Goal: Task Accomplishment & Management: Manage account settings

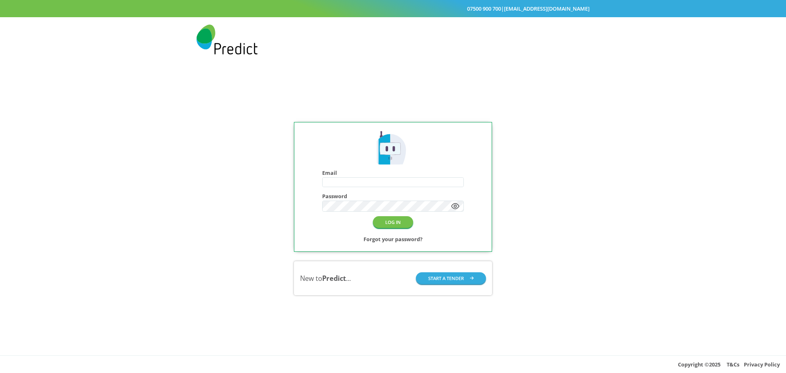
type input "**********"
click at [397, 225] on button "LOG IN" at bounding box center [393, 222] width 40 height 12
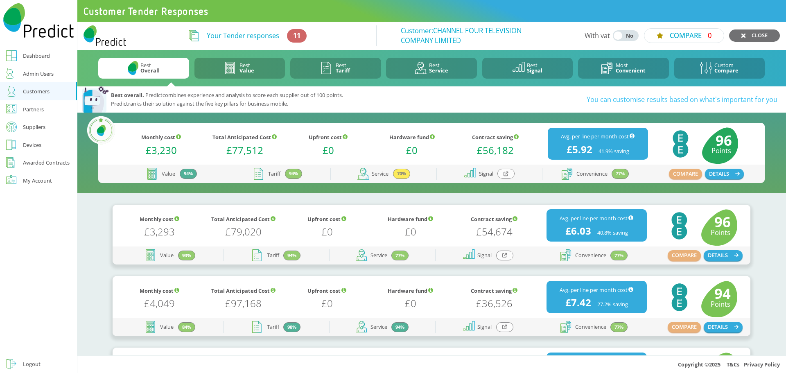
click at [28, 367] on div "Logout" at bounding box center [32, 364] width 18 height 10
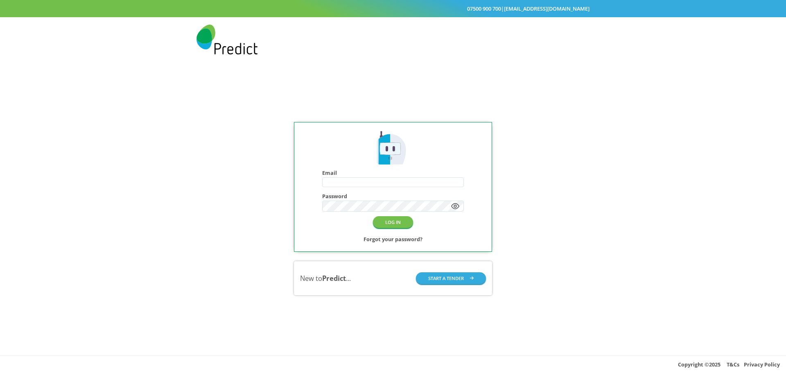
type input "**********"
click at [397, 224] on button "LOG IN" at bounding box center [393, 222] width 40 height 12
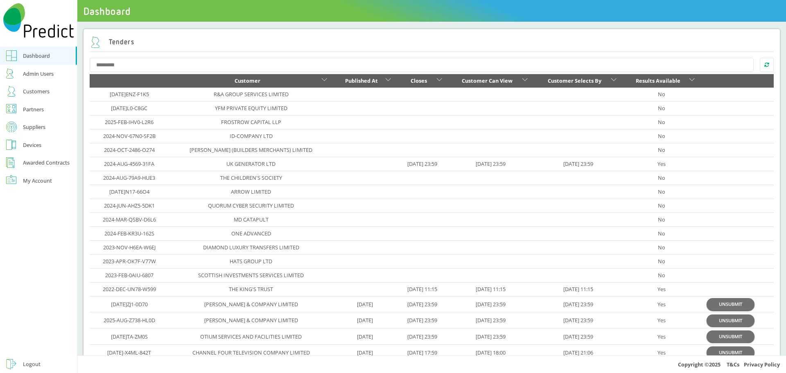
click at [29, 93] on div "Customers" at bounding box center [36, 91] width 27 height 10
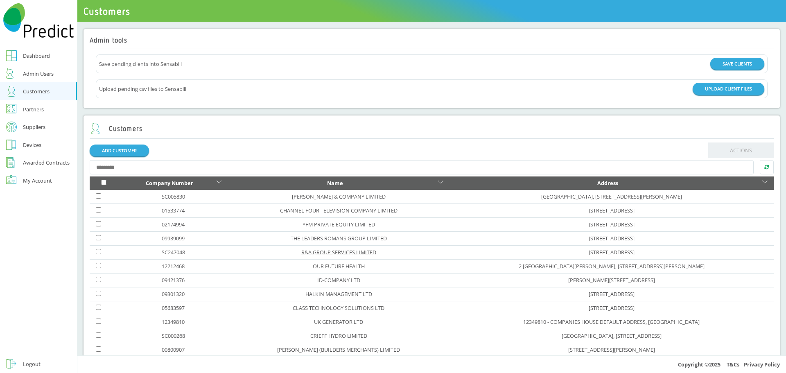
click at [301, 251] on link "R&A GROUP SERVICES LIMITED" at bounding box center [338, 252] width 75 height 7
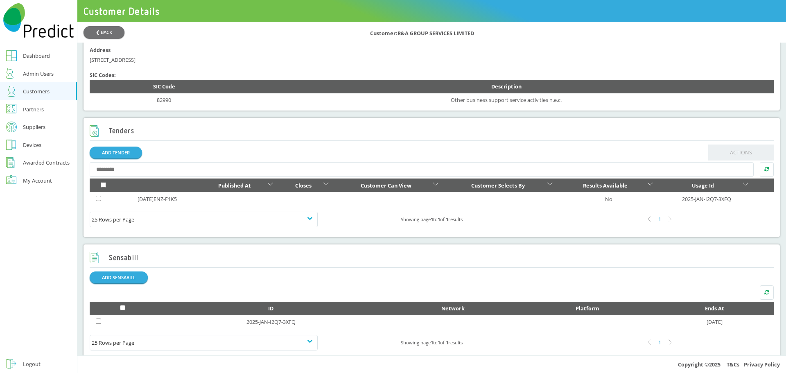
scroll to position [246, 0]
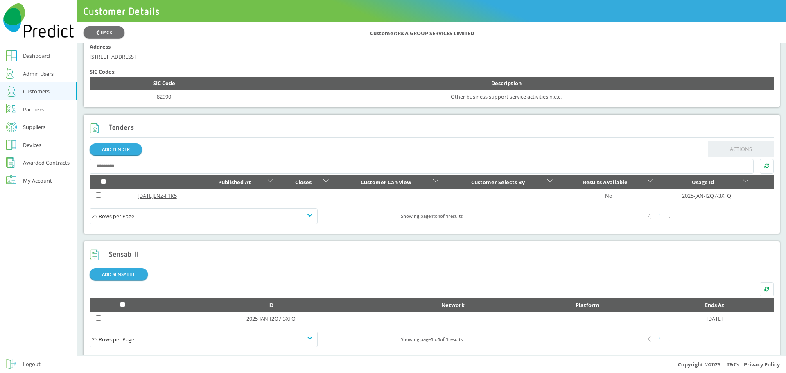
click at [163, 198] on link "[DATE]ENZ-F1K5" at bounding box center [157, 195] width 39 height 7
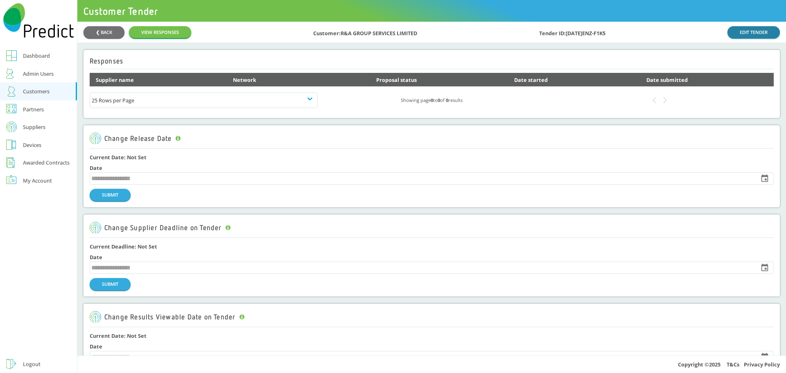
click at [754, 36] on link "EDIT TENDER" at bounding box center [754, 32] width 52 height 12
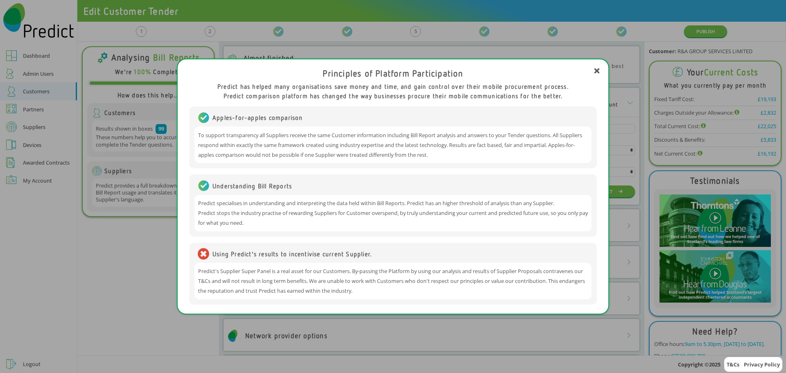
click at [142, 285] on div "Principles of Platform Participation Predict has helped many organisations save…" at bounding box center [393, 186] width 786 height 373
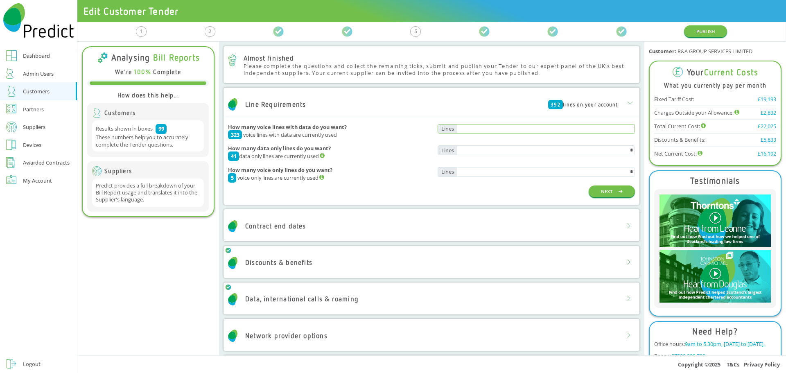
click at [595, 129] on input "text" at bounding box center [546, 129] width 178 height 9
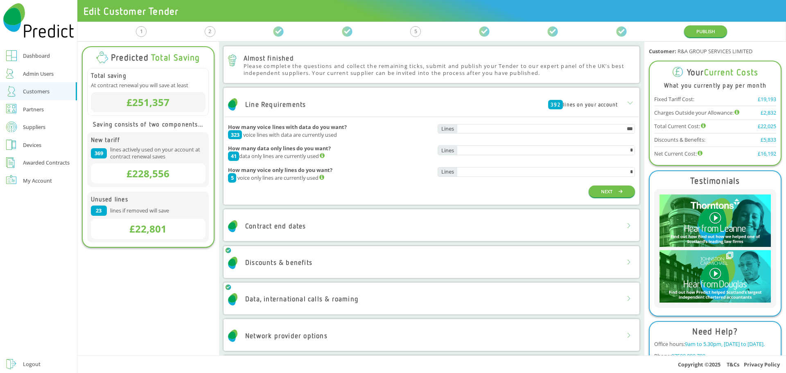
click at [564, 165] on div "How many voice only lines do you want? 5 voice only lines are currently used *" at bounding box center [431, 175] width 407 height 22
click at [593, 152] on input "*" at bounding box center [546, 150] width 178 height 9
drag, startPoint x: 612, startPoint y: 129, endPoint x: 639, endPoint y: 128, distance: 27.1
click at [639, 128] on div "Almost finished Please complete the questions and collect the remaining ticks, …" at bounding box center [432, 199] width 426 height 314
type input "***"
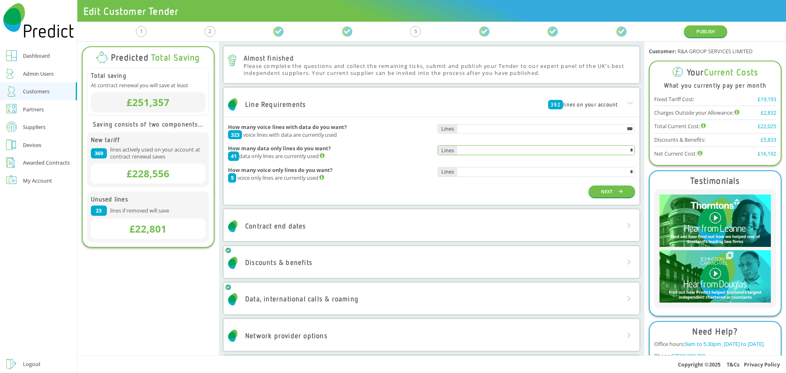
click at [609, 152] on input "*" at bounding box center [546, 150] width 178 height 9
drag, startPoint x: 609, startPoint y: 152, endPoint x: 640, endPoint y: 154, distance: 30.8
click at [640, 154] on div "Almost finished Please complete the questions and collect the remaining ticks, …" at bounding box center [432, 199] width 426 height 314
type input "***"
click at [546, 188] on div "NEXT" at bounding box center [431, 192] width 407 height 12
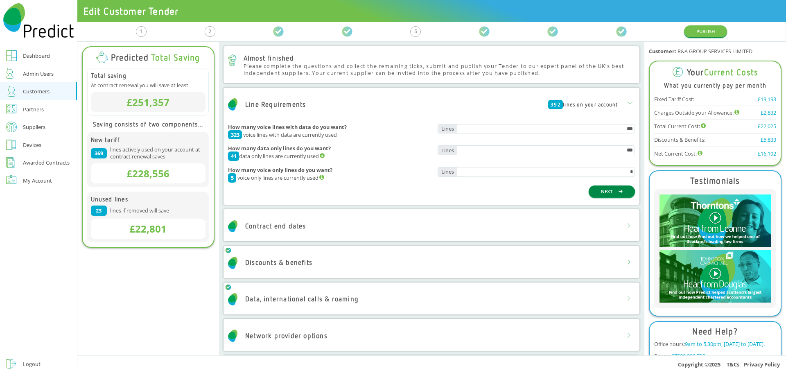
click at [607, 193] on button "NEXT" at bounding box center [612, 192] width 46 height 12
click at [607, 224] on div "Contract end dates" at bounding box center [431, 226] width 414 height 25
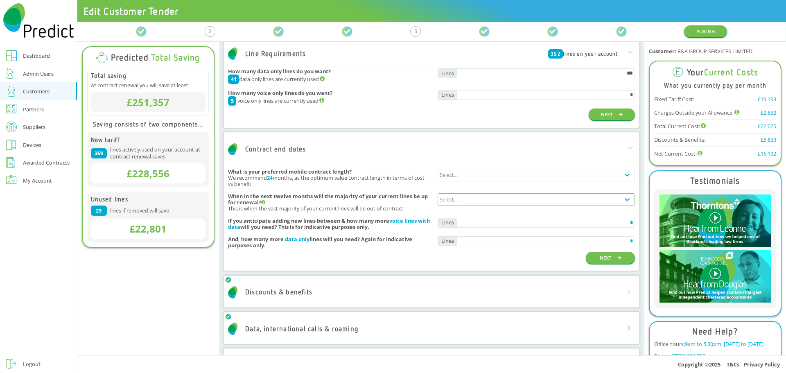
scroll to position [82, 0]
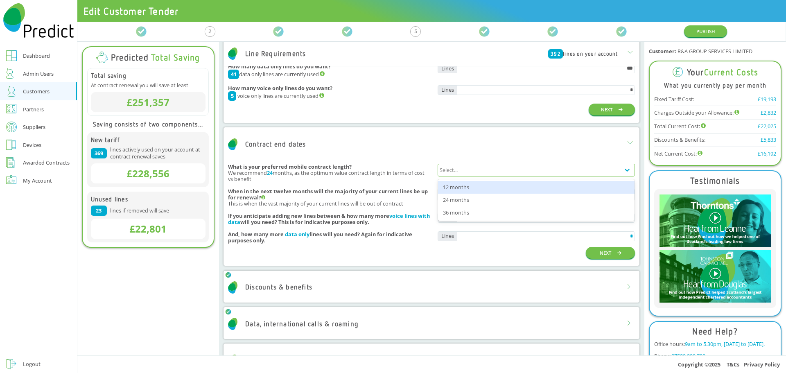
click at [480, 173] on div "Select..." at bounding box center [529, 169] width 182 height 11
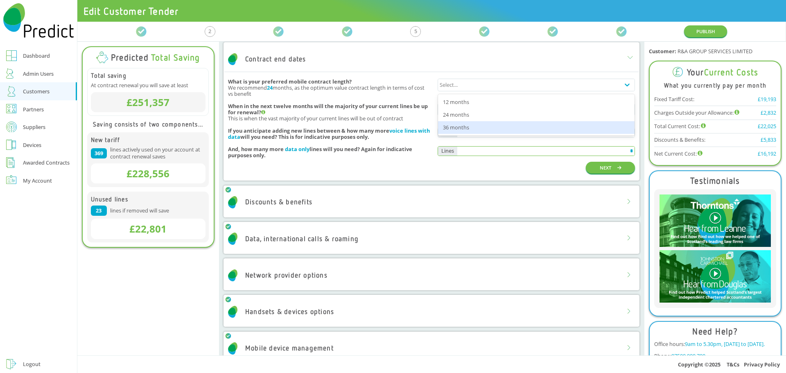
scroll to position [76, 0]
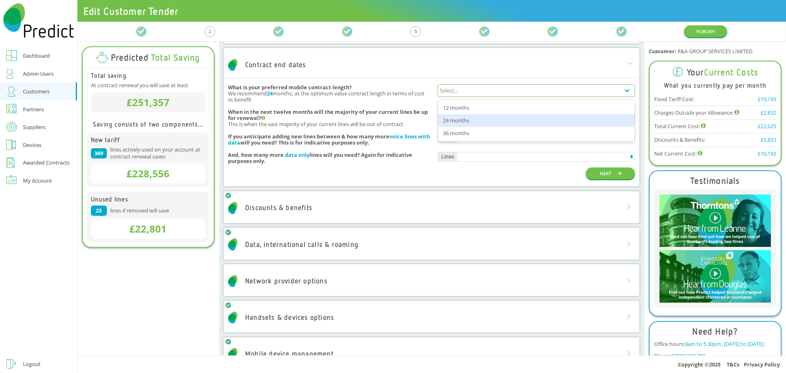
click at [480, 122] on div "24 months" at bounding box center [536, 120] width 197 height 13
click at [490, 115] on div "Select..." at bounding box center [529, 114] width 182 height 11
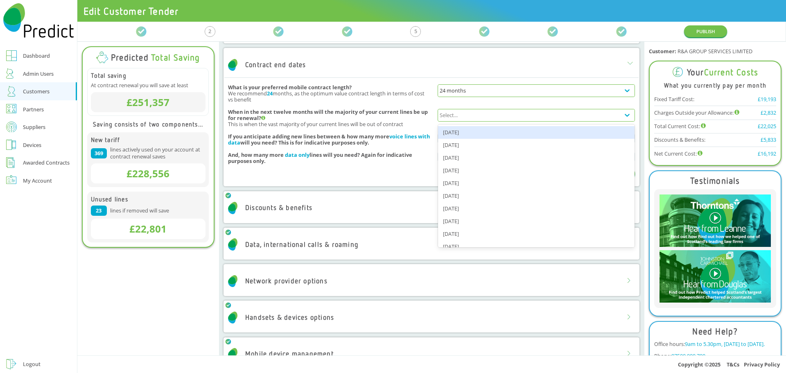
click at [585, 134] on div "Oct 2025" at bounding box center [536, 132] width 197 height 13
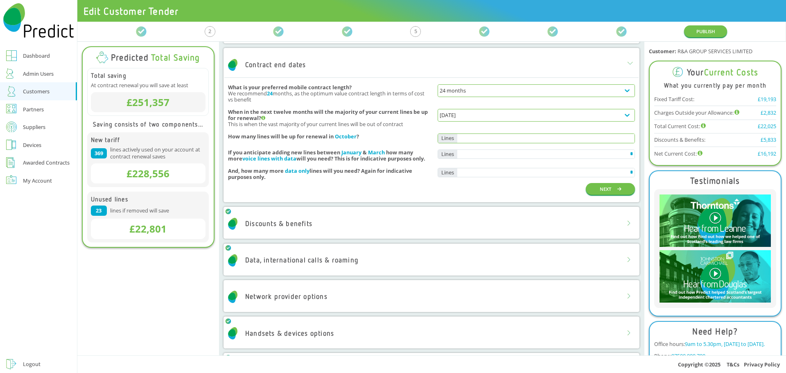
click at [537, 140] on input "text" at bounding box center [546, 138] width 178 height 9
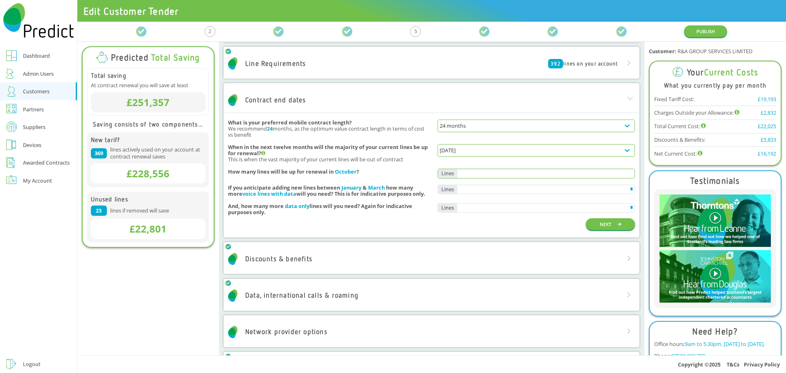
scroll to position [0, 0]
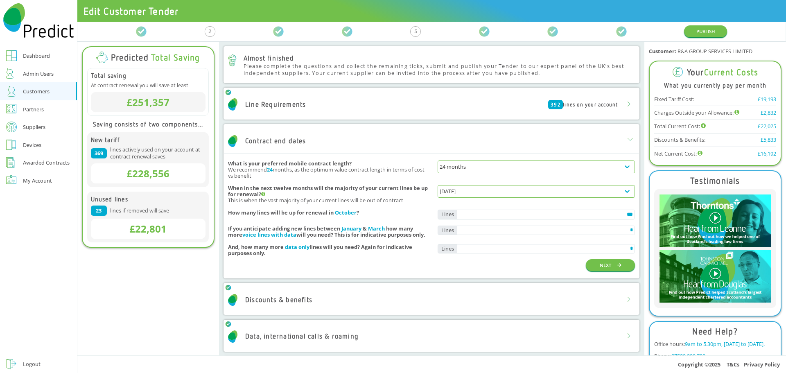
type input "***"
click at [382, 262] on div "NEXT" at bounding box center [431, 265] width 407 height 12
click at [602, 269] on button "NEXT" at bounding box center [610, 265] width 49 height 12
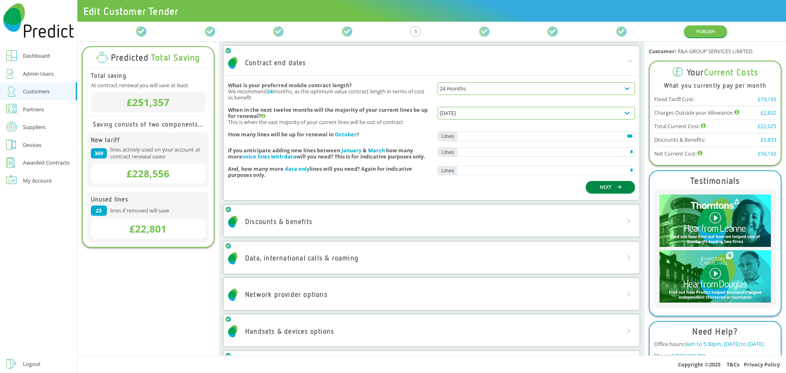
scroll to position [82, 0]
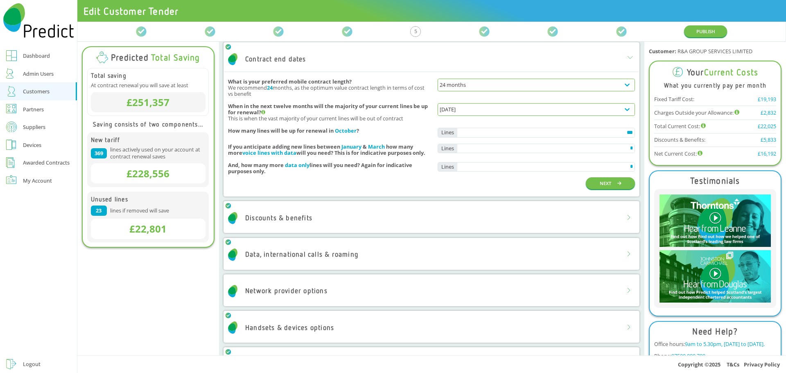
click at [538, 210] on div "Discounts & benefits" at bounding box center [431, 218] width 414 height 25
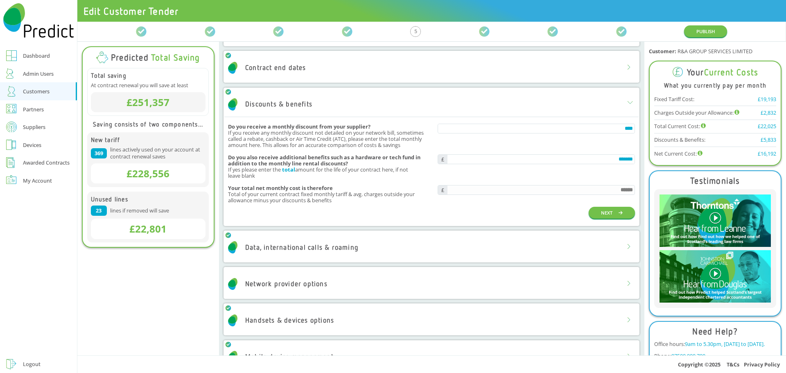
scroll to position [0, 0]
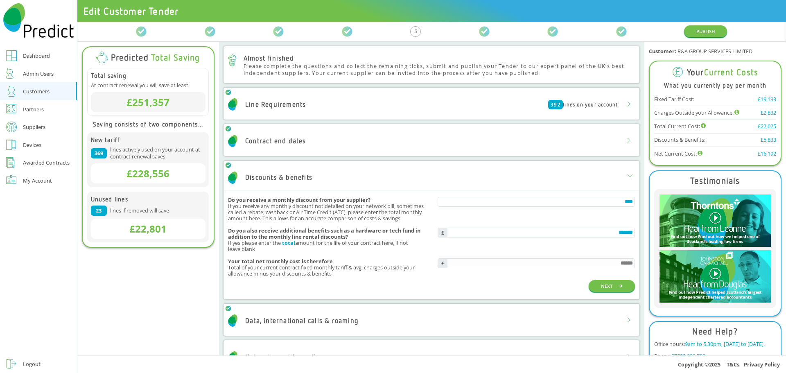
click at [583, 104] on div "392 lines on your account" at bounding box center [583, 104] width 70 height 9
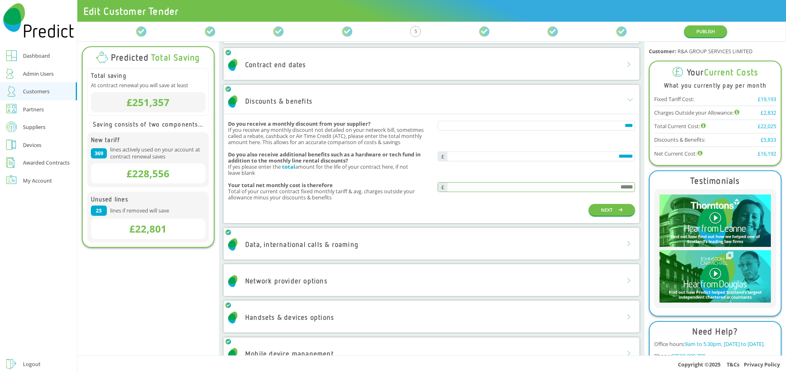
scroll to position [164, 0]
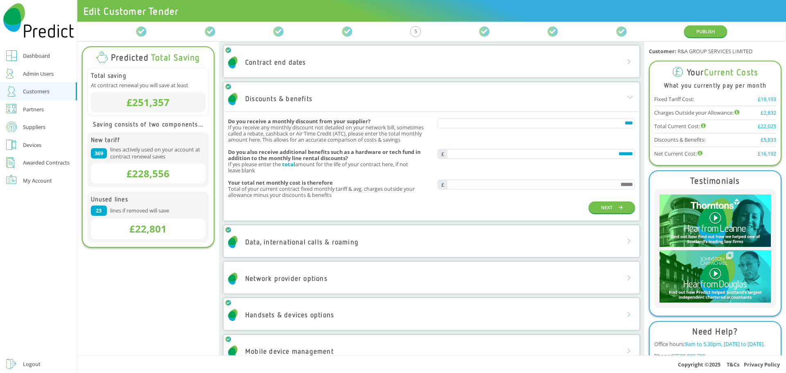
drag, startPoint x: 602, startPoint y: 160, endPoint x: 630, endPoint y: 154, distance: 28.0
click at [630, 154] on div "Discounts & benefits Do you receive a monthly discount from your supplier? If y…" at bounding box center [432, 151] width 416 height 138
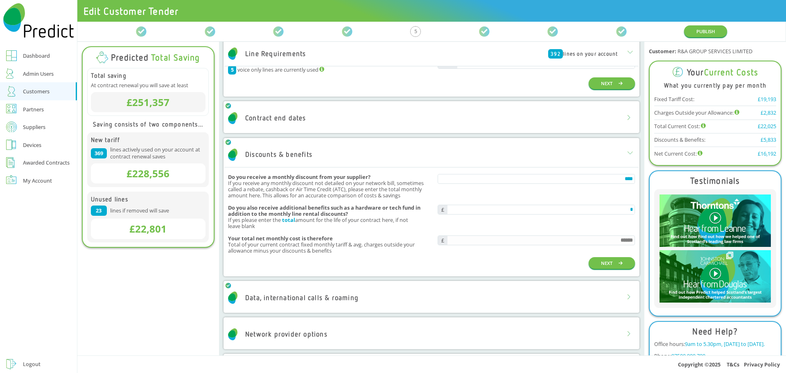
scroll to position [123, 0]
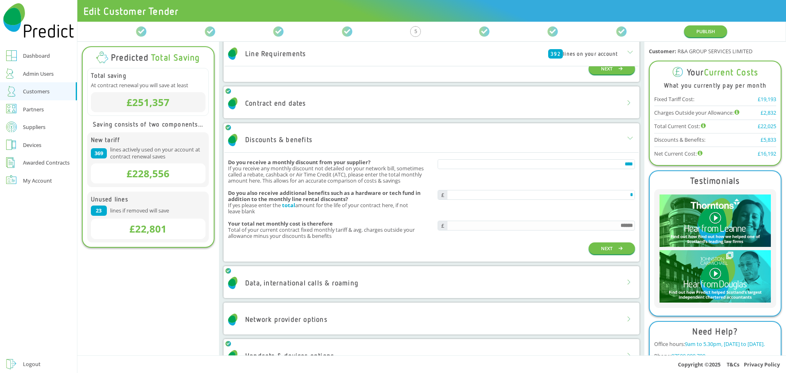
type input "*"
type input "******"
click at [534, 209] on div "*" at bounding box center [536, 202] width 197 height 25
drag, startPoint x: 508, startPoint y: 197, endPoint x: 630, endPoint y: 196, distance: 121.2
click at [630, 196] on div "Discounts & benefits Do you receive a monthly discount from your supplier? If y…" at bounding box center [432, 192] width 416 height 138
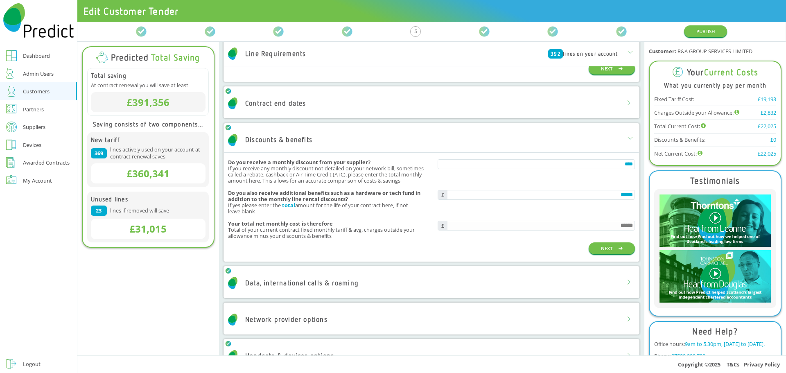
type input "*******"
type input "******"
click at [614, 215] on div "Do you also receive additional benefits such as a hardware or tech fund in addi…" at bounding box center [431, 202] width 407 height 31
drag, startPoint x: 600, startPoint y: 188, endPoint x: 605, endPoint y: 191, distance: 5.7
click at [605, 191] on div "Do you also receive additional benefits such as a hardware or tech fund in addi…" at bounding box center [431, 202] width 407 height 31
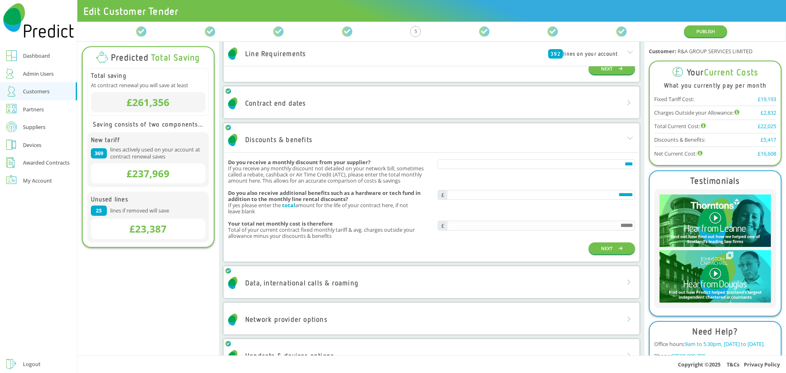
drag, startPoint x: 608, startPoint y: 198, endPoint x: 641, endPoint y: 196, distance: 32.4
click at [641, 196] on div "Almost finished Please complete the questions and collect the remaining ticks, …" at bounding box center [432, 199] width 426 height 314
type input "*******"
type input "******"
click at [600, 218] on div "Your total net monthly cost is therefore Total of your current contract fixed m…" at bounding box center [431, 230] width 407 height 25
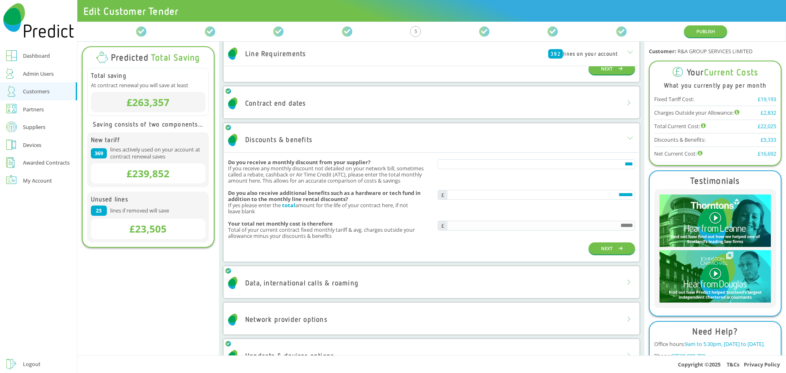
click at [27, 92] on div "Customers" at bounding box center [36, 91] width 27 height 10
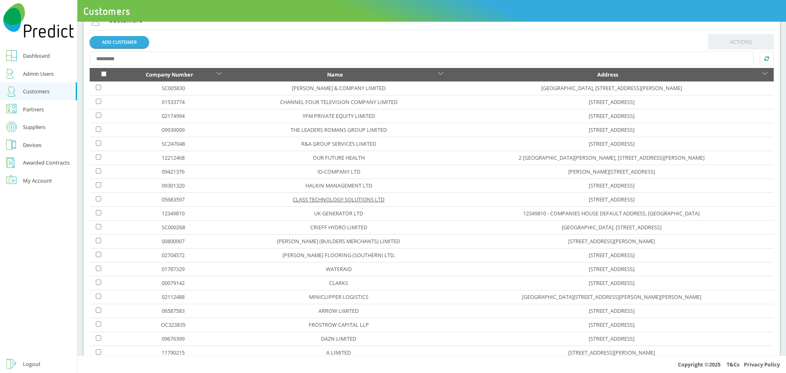
scroll to position [123, 0]
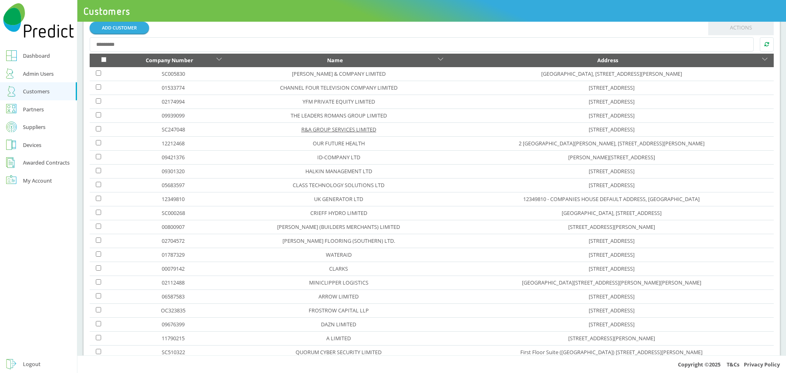
click at [301, 130] on link "R&A GROUP SERVICES LIMITED" at bounding box center [338, 129] width 75 height 7
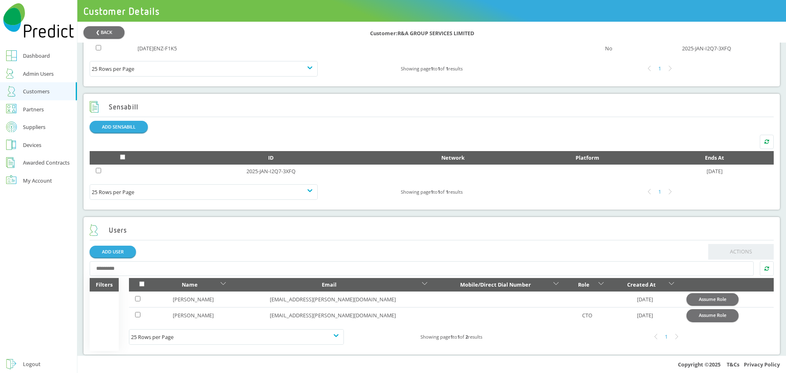
scroll to position [403, 0]
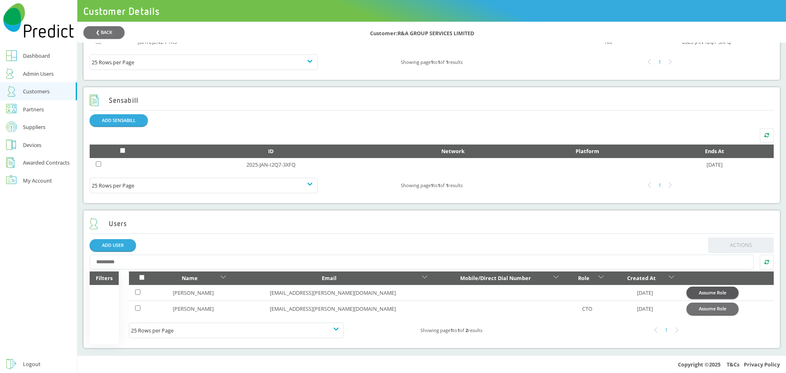
click at [694, 290] on button "Assume Role" at bounding box center [713, 293] width 52 height 12
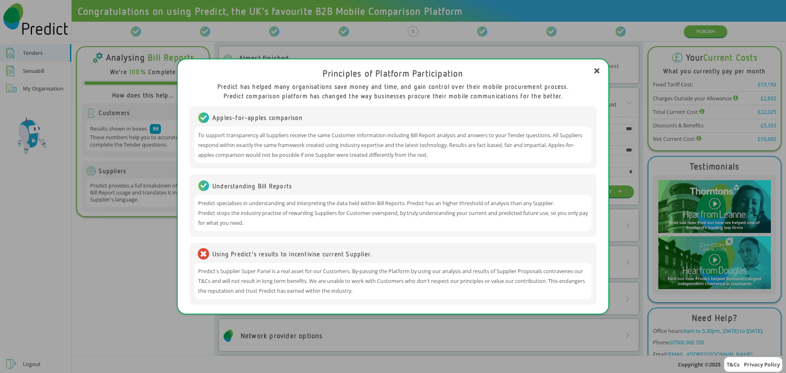
click at [37, 70] on div "Principles of Platform Participation Predict has helped many organisations save…" at bounding box center [393, 186] width 786 height 373
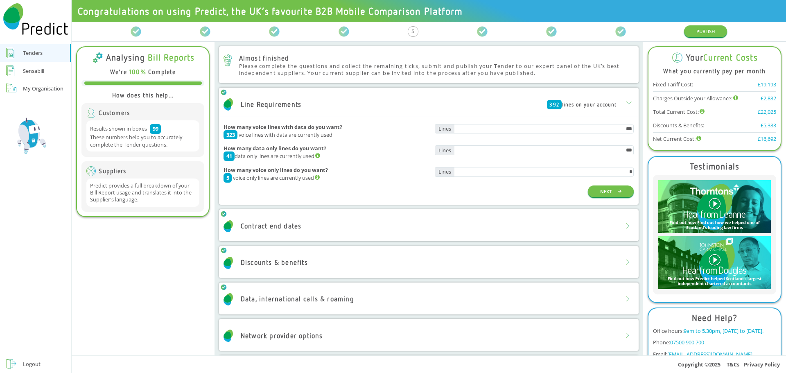
click at [37, 70] on div "Sensabill" at bounding box center [33, 71] width 21 height 10
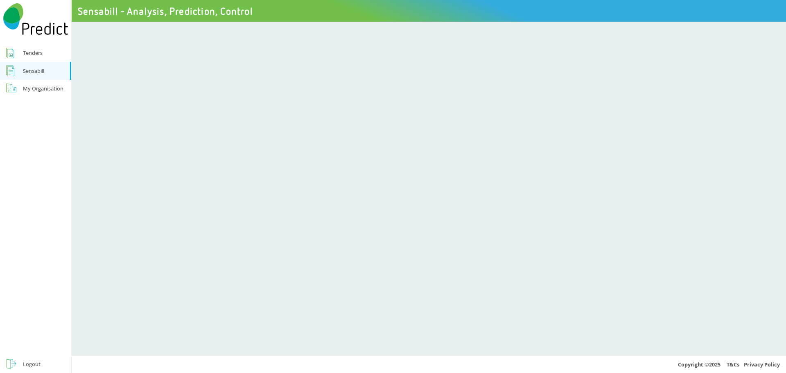
click at [36, 53] on div "Tenders" at bounding box center [33, 53] width 20 height 10
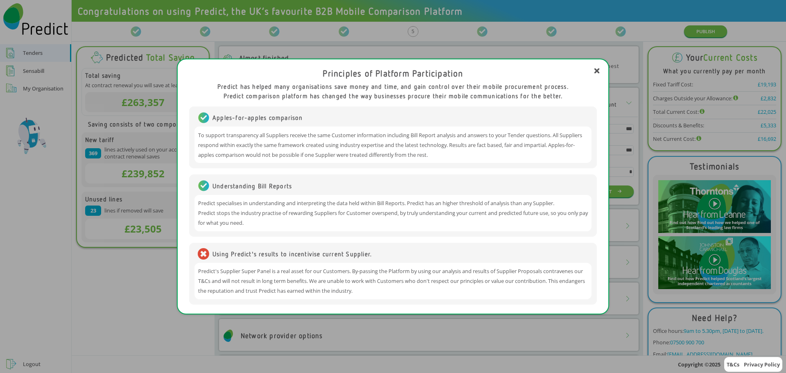
click at [126, 304] on div "Principles of Platform Participation Predict has helped many organisations save…" at bounding box center [393, 186] width 786 height 373
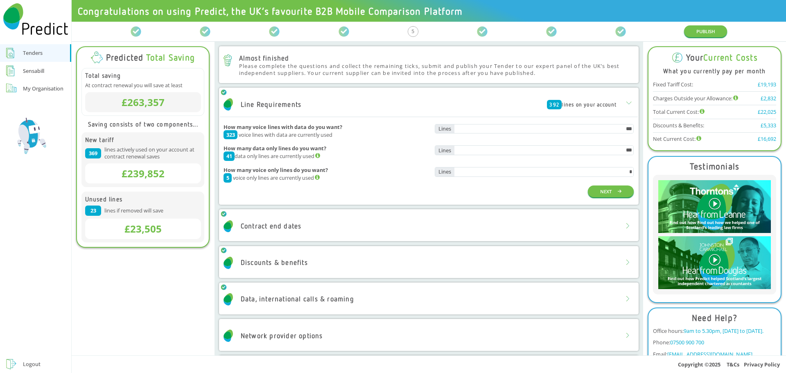
click at [471, 266] on div "Discounts & benefits" at bounding box center [429, 263] width 418 height 25
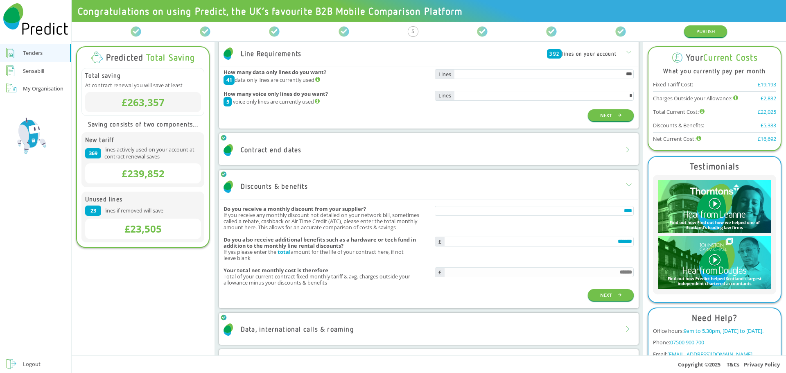
scroll to position [82, 0]
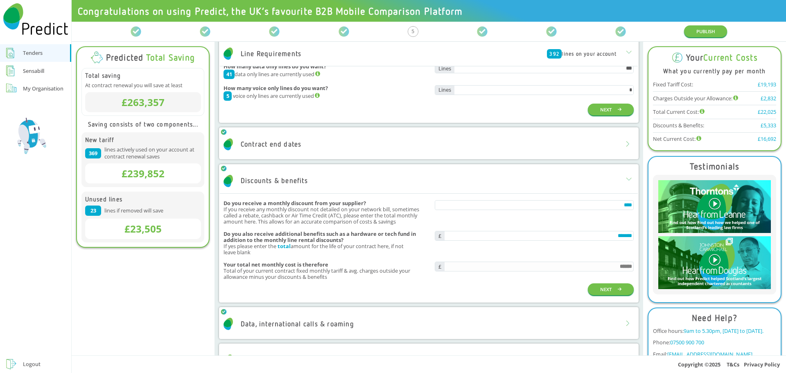
click at [602, 249] on div "*******" at bounding box center [534, 243] width 199 height 25
click at [32, 364] on div "Logout" at bounding box center [32, 364] width 18 height 10
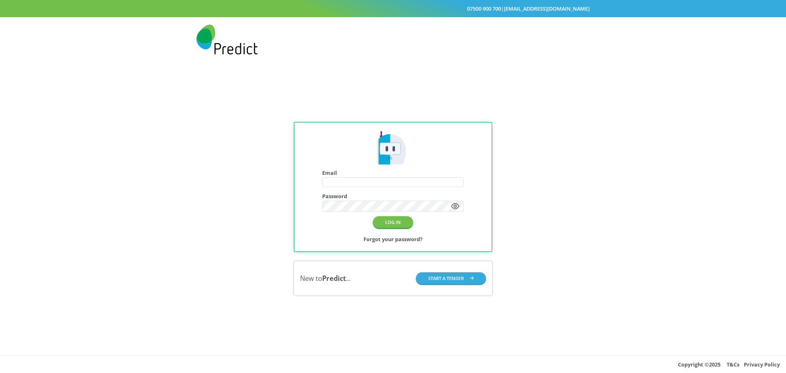
type input "**********"
click at [388, 222] on button "LOG IN" at bounding box center [393, 222] width 40 height 12
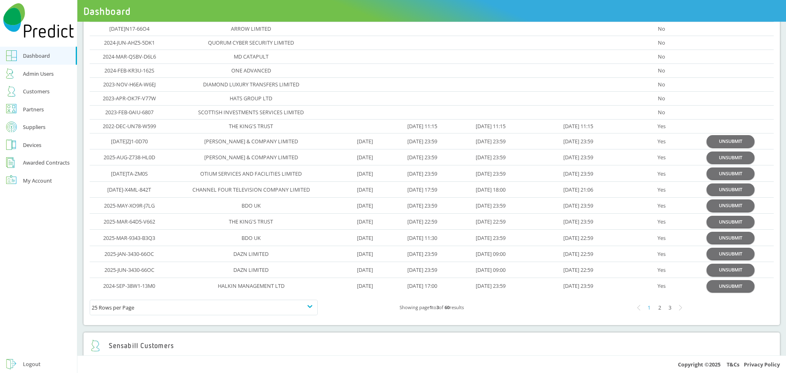
scroll to position [164, 0]
click at [34, 127] on div "Suppliers" at bounding box center [34, 127] width 23 height 10
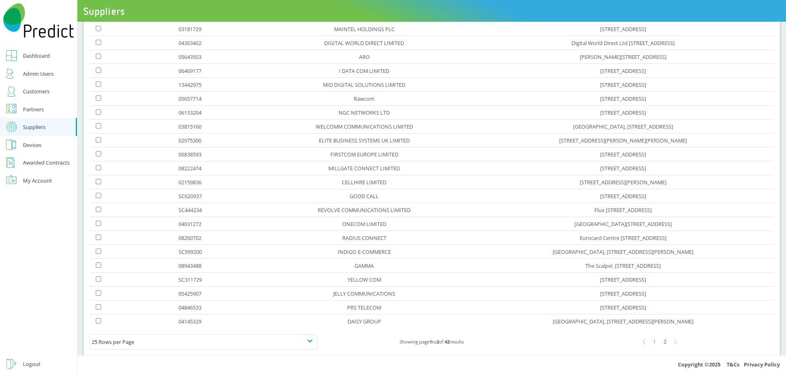
scroll to position [134, 0]
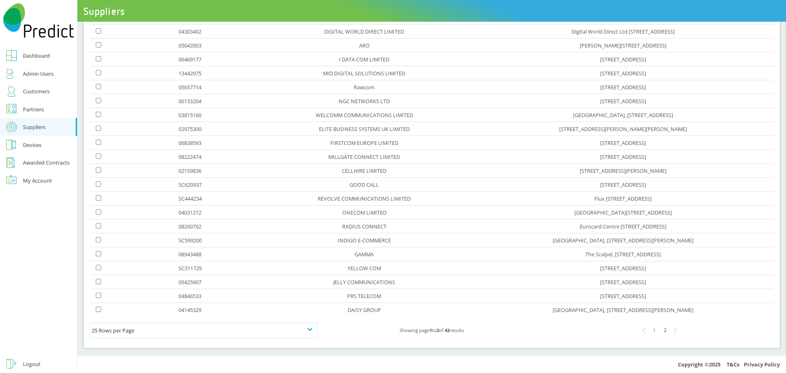
click at [661, 331] on div "2" at bounding box center [665, 330] width 11 height 11
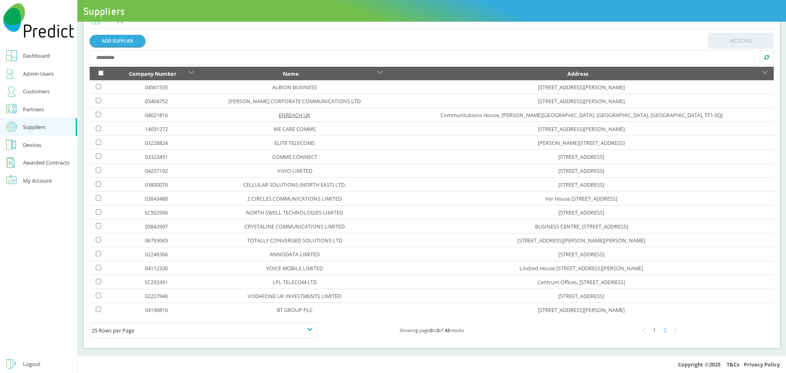
click at [283, 114] on link "ENREACH UK" at bounding box center [295, 114] width 32 height 7
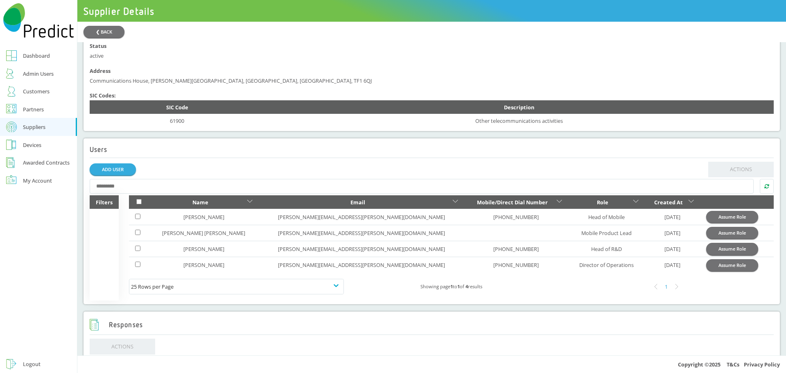
scroll to position [246, 0]
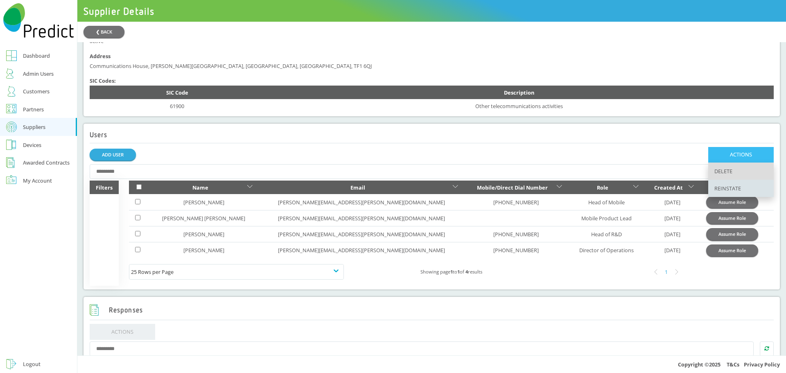
click at [718, 174] on span "DELETE" at bounding box center [742, 171] width 66 height 17
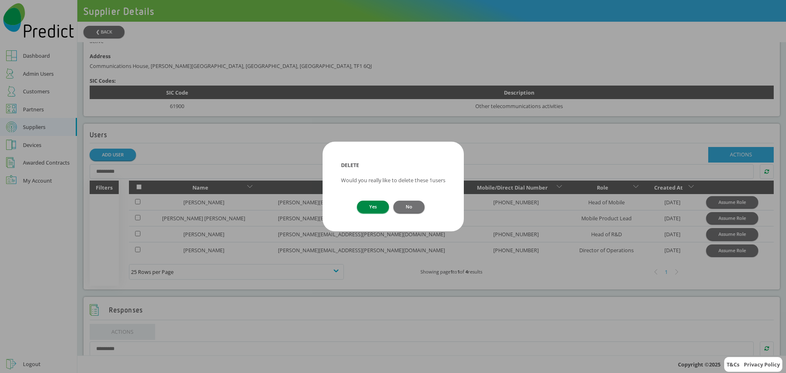
click at [375, 211] on button "Yes" at bounding box center [373, 207] width 32 height 12
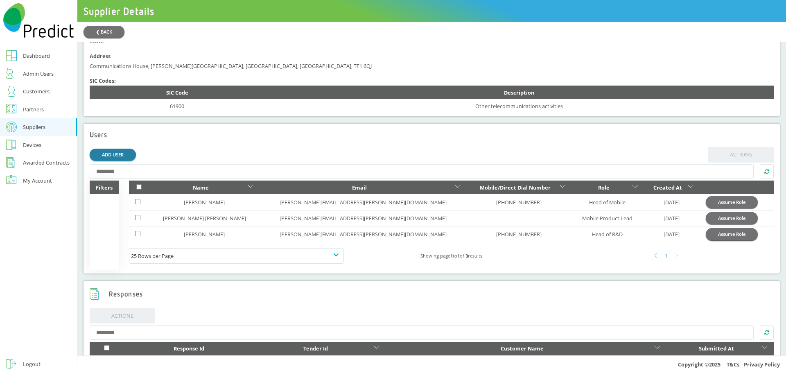
click at [122, 161] on link "ADD USER" at bounding box center [113, 155] width 46 height 12
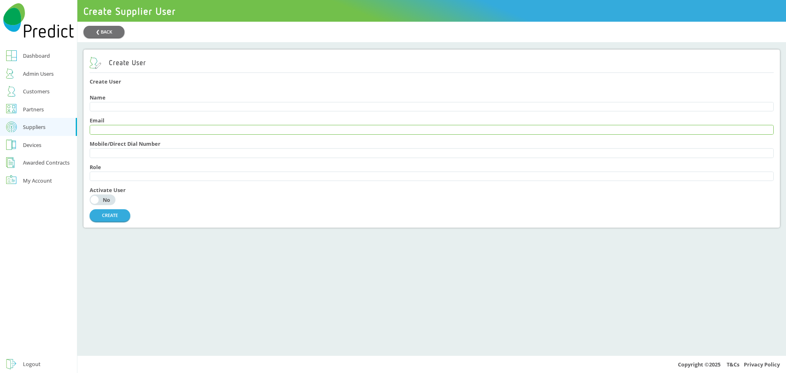
click at [118, 130] on input "text" at bounding box center [432, 129] width 684 height 9
paste input "**********"
type input "**********"
click at [111, 109] on input "text" at bounding box center [432, 106] width 684 height 9
type input "**********"
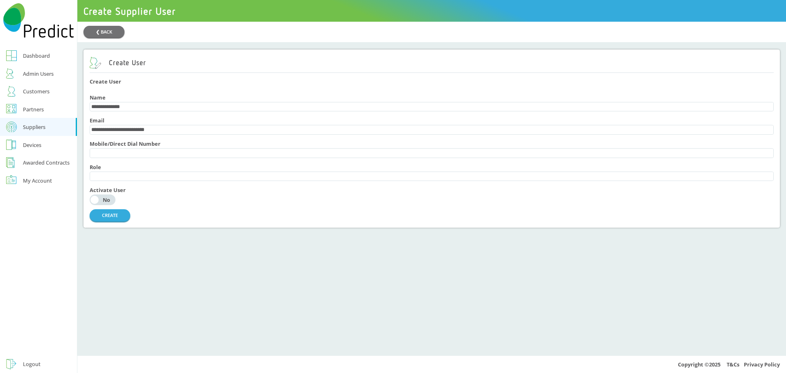
click at [176, 193] on h4 "Activate User" at bounding box center [432, 190] width 685 height 6
click at [123, 180] on input "text" at bounding box center [432, 176] width 684 height 9
click at [120, 181] on input "**********" at bounding box center [432, 176] width 684 height 9
click at [117, 181] on input "**********" at bounding box center [432, 176] width 684 height 9
type input "**********"
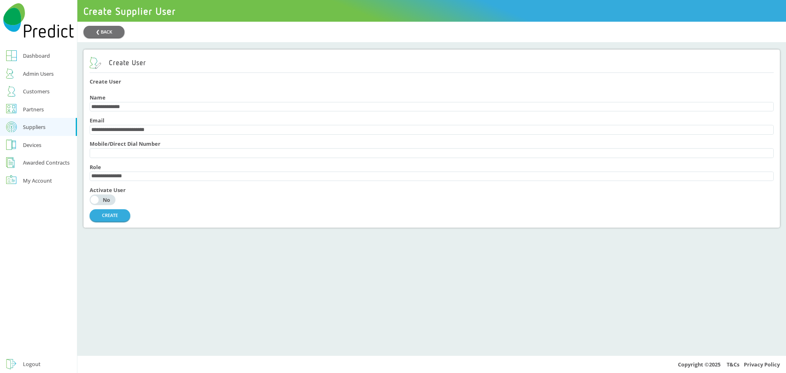
click at [201, 224] on div "**********" at bounding box center [432, 150] width 685 height 147
click at [105, 203] on div "No" at bounding box center [106, 199] width 13 height 5
click at [114, 221] on button "CREATE" at bounding box center [110, 215] width 41 height 12
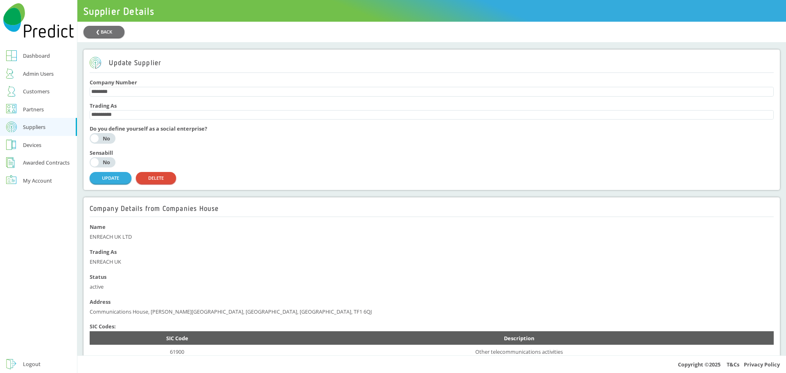
click at [32, 91] on div "Customers" at bounding box center [36, 91] width 27 height 10
